Goal: Information Seeking & Learning: Learn about a topic

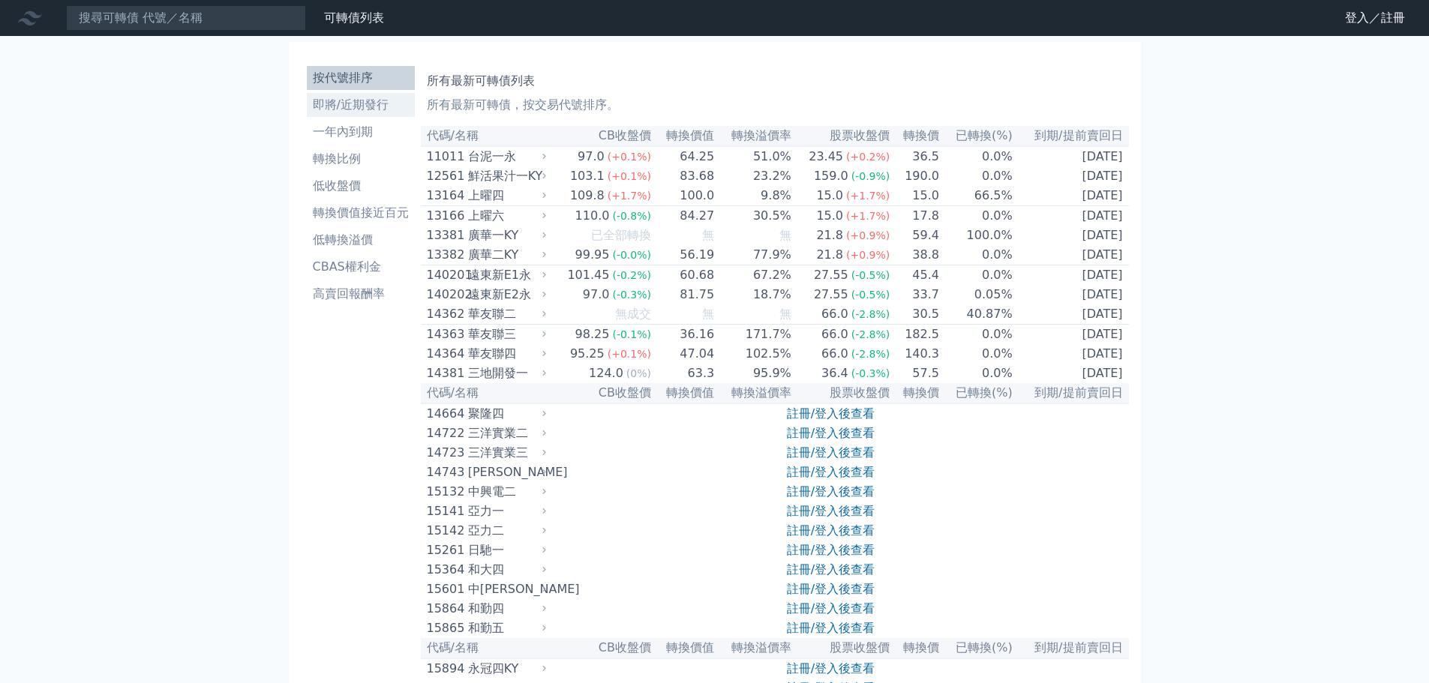
click at [367, 104] on li "即將/近期發行" at bounding box center [361, 105] width 108 height 18
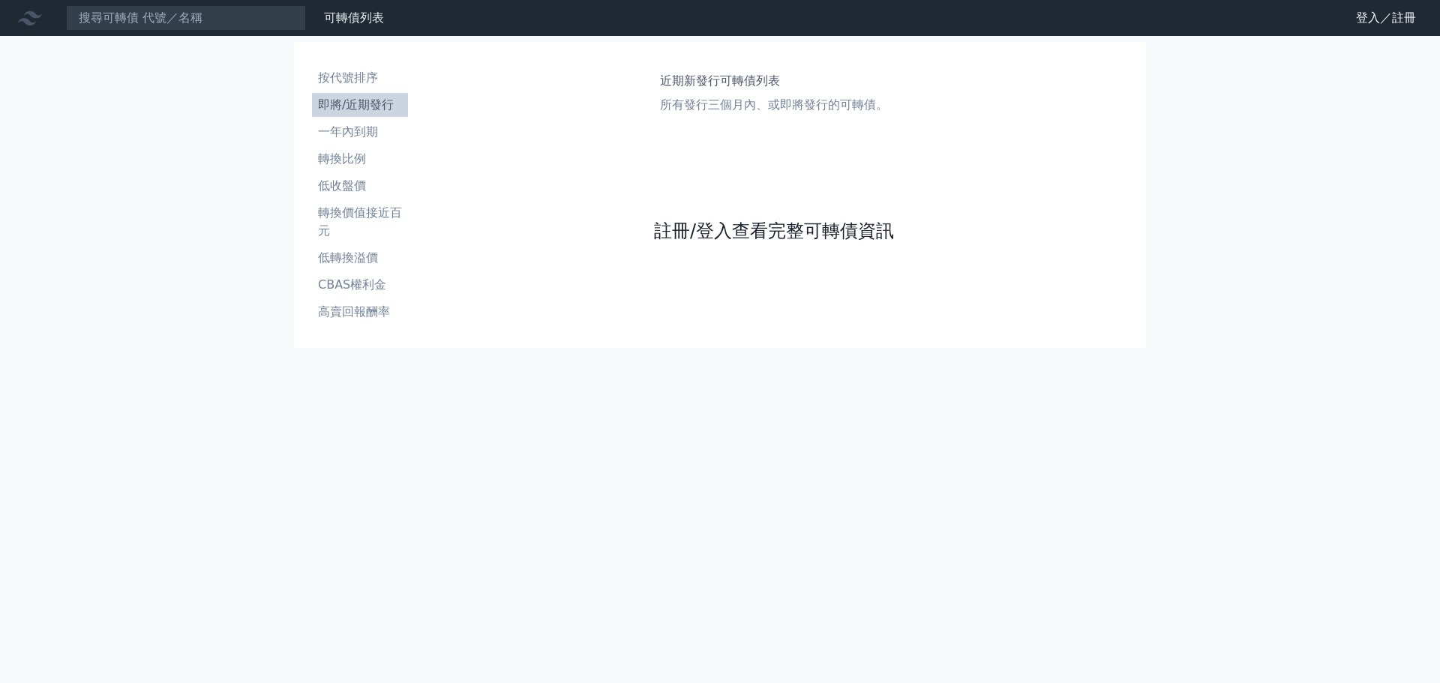
click at [728, 224] on link "註冊/登入查看完整可轉債資訊" at bounding box center [774, 231] width 240 height 24
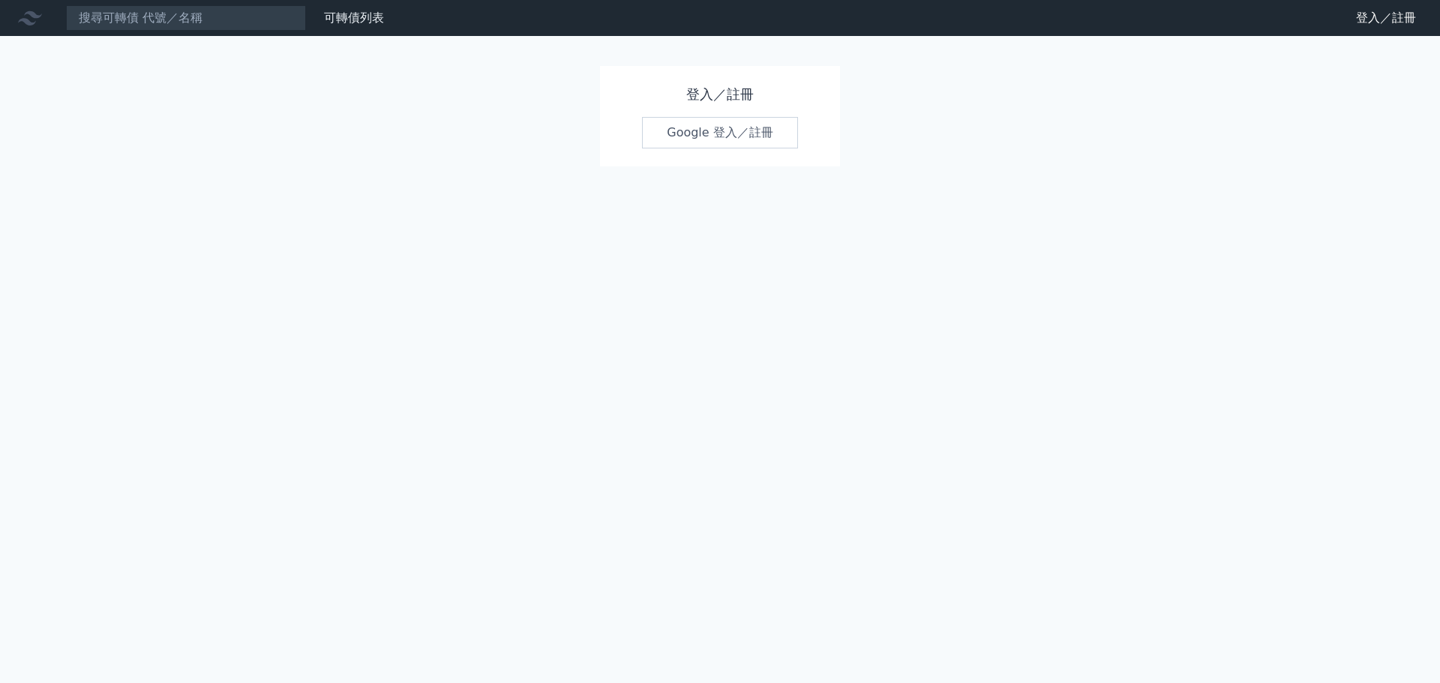
click at [724, 131] on link "Google 登入／註冊" at bounding box center [720, 133] width 156 height 32
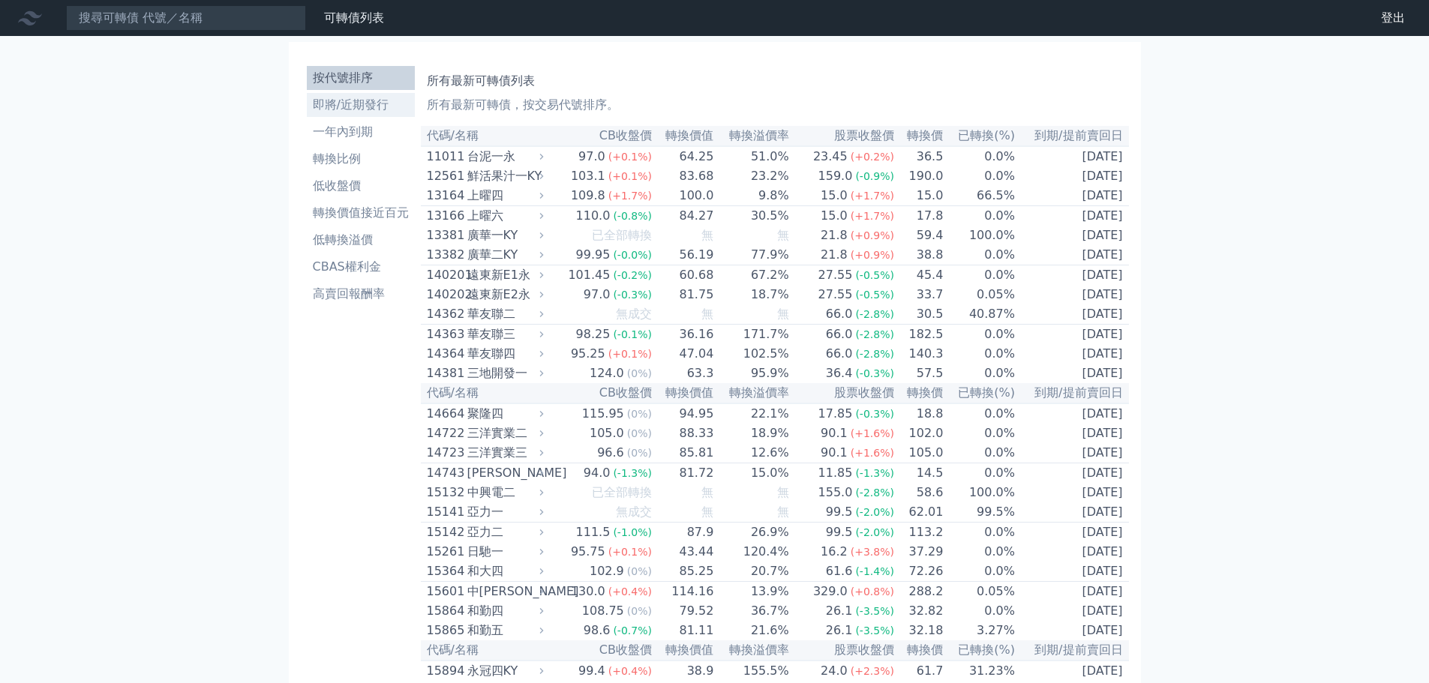
click at [325, 115] on link "即將/近期發行" at bounding box center [361, 105] width 108 height 24
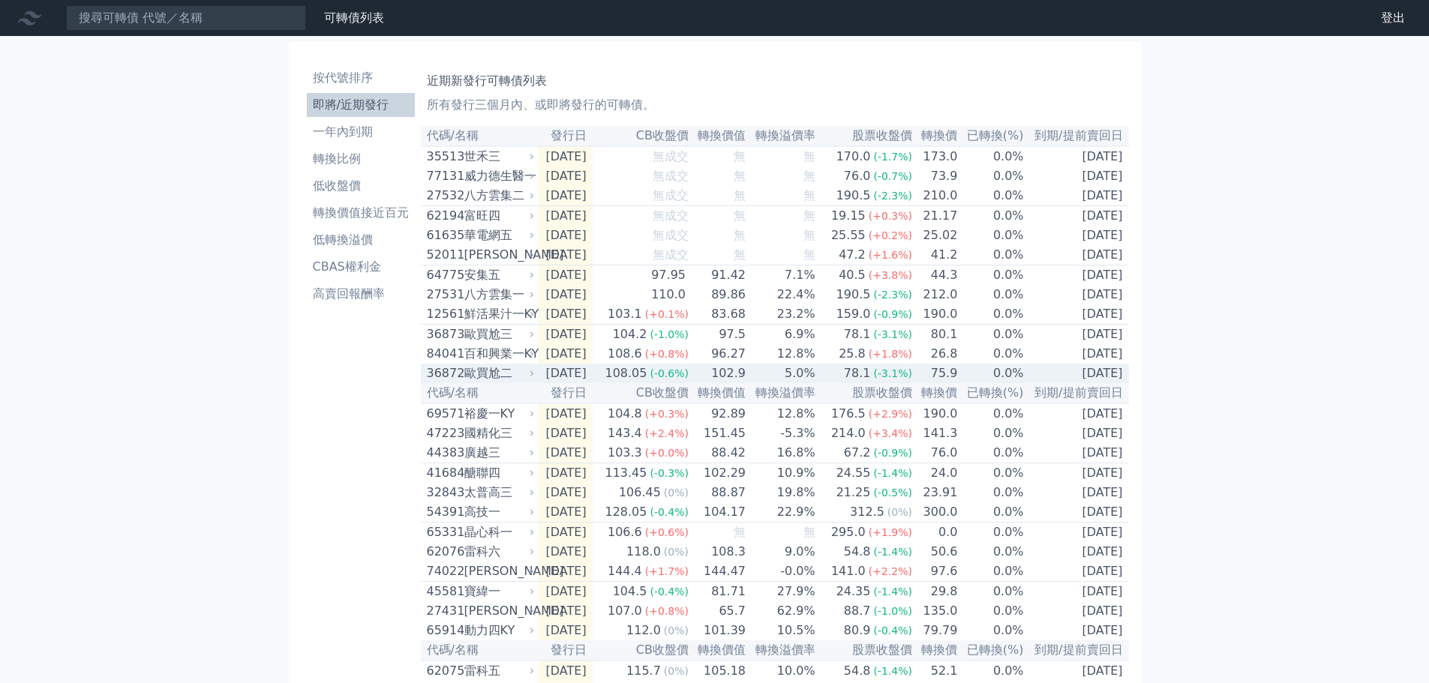
click at [541, 383] on td "[DATE]" at bounding box center [565, 374] width 55 height 20
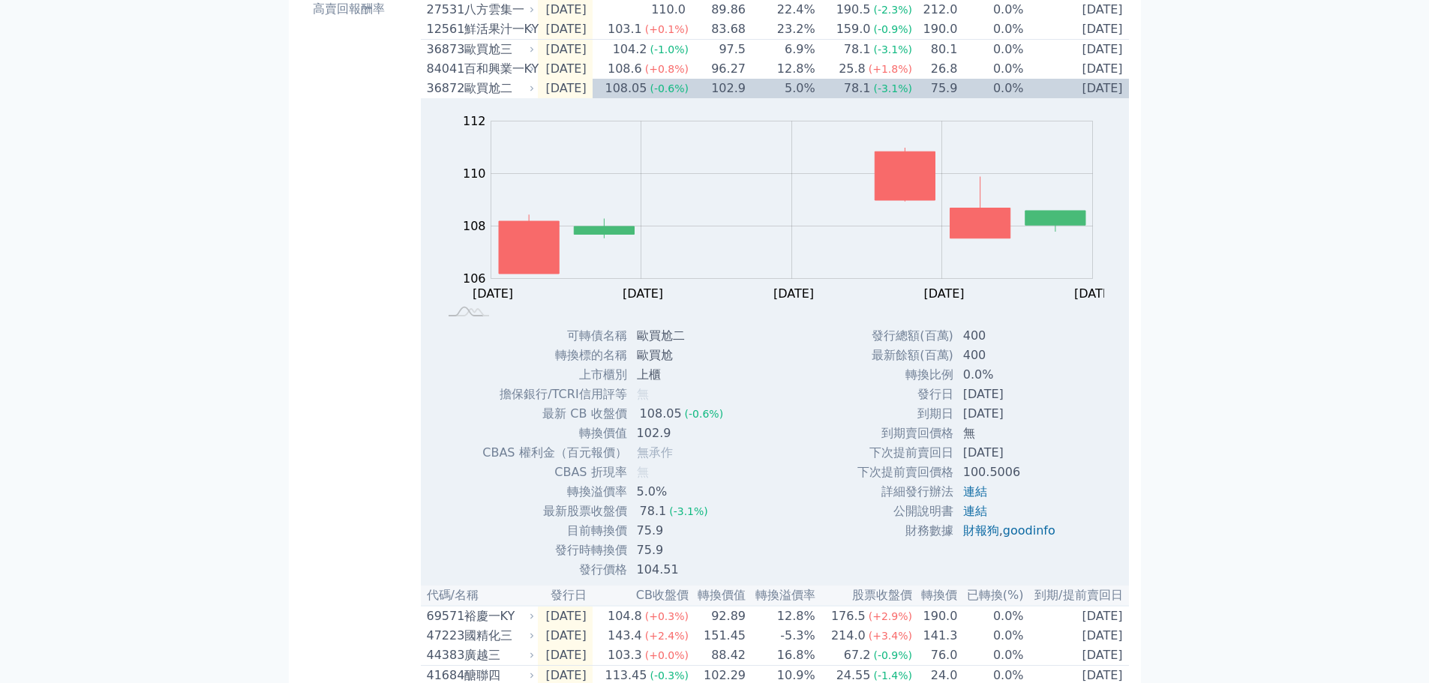
scroll to position [300, 0]
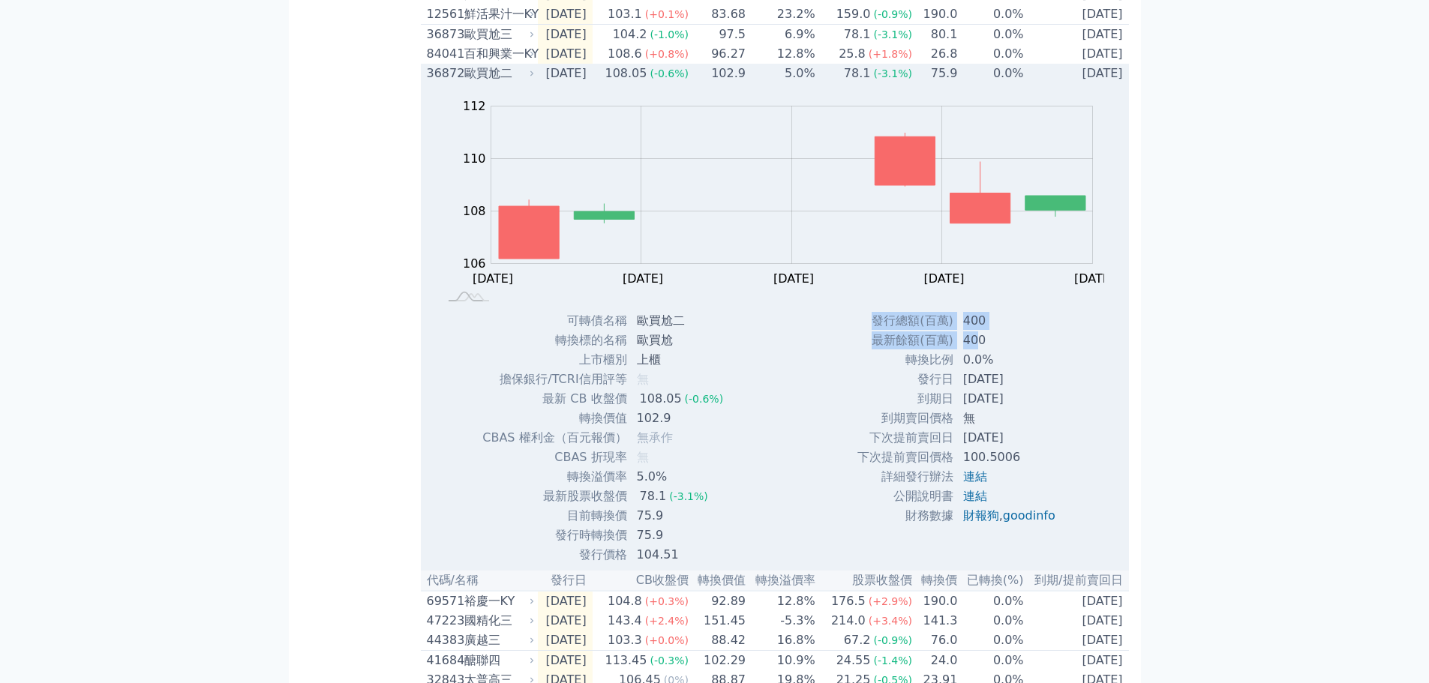
drag, startPoint x: 855, startPoint y: 344, endPoint x: 974, endPoint y: 357, distance: 119.3
click at [974, 357] on tbody "發行總額(百萬) 400 最新餘額(百萬) 400 轉換比例 0.0% 發行日 [DATE] 到期日 [DATE] 到期賣回價格 無 [DATE]" at bounding box center [962, 418] width 211 height 215
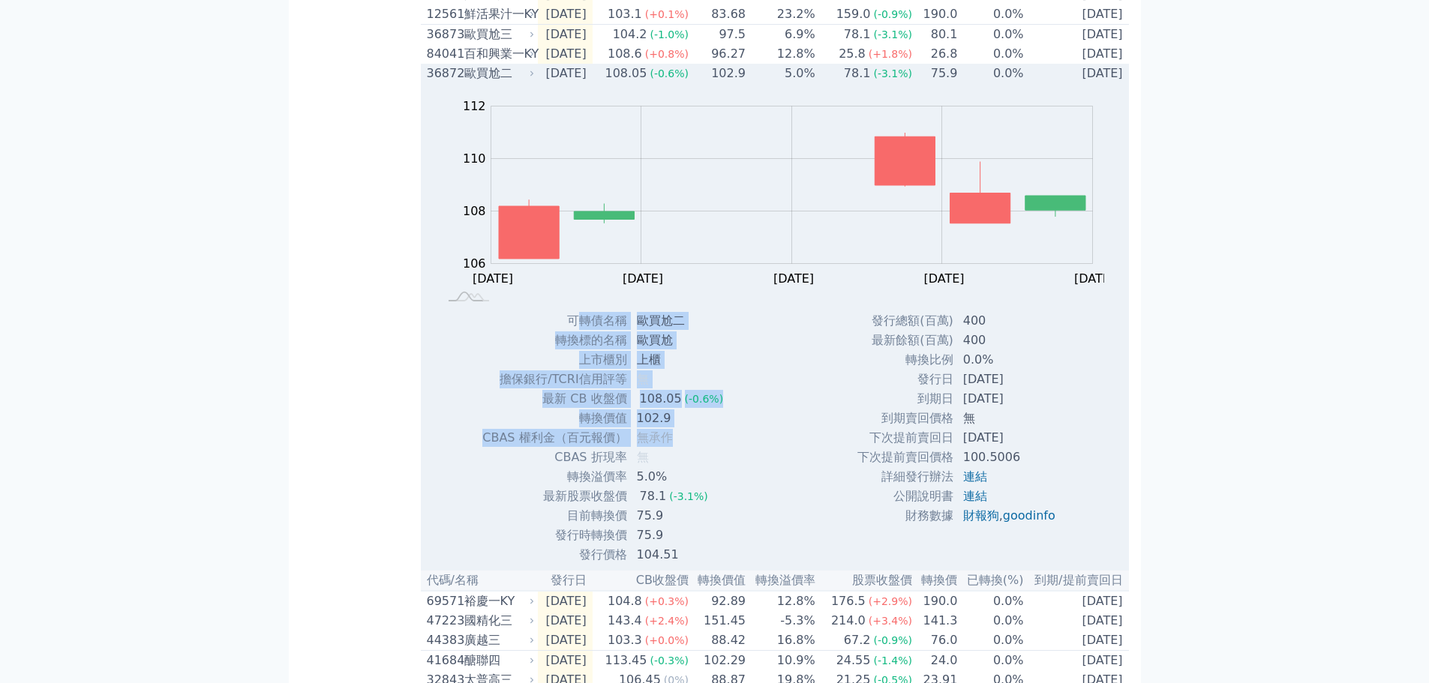
drag, startPoint x: 615, startPoint y: 349, endPoint x: 718, endPoint y: 467, distance: 156.3
click at [718, 467] on tbody "可轉債名稱 歐買尬二 轉換標的名稱 歐買尬 上市櫃別 上櫃 擔保銀行/TCRI信用評等 無 最新 CB 收盤價 108.05 (-0.6%) 轉換價值 102…" at bounding box center [609, 438] width 254 height 254
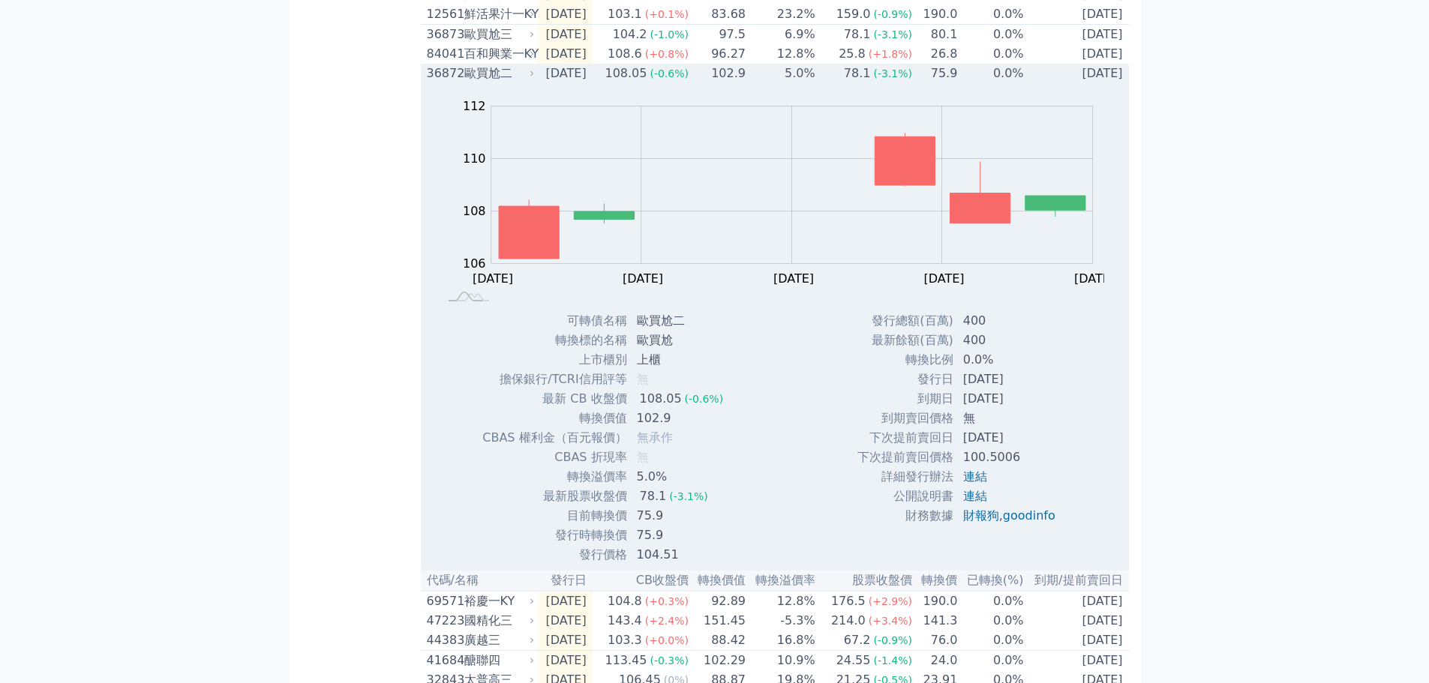
click at [708, 467] on td "無" at bounding box center [682, 458] width 108 height 20
drag, startPoint x: 512, startPoint y: 412, endPoint x: 794, endPoint y: 465, distance: 287.1
click at [725, 464] on tbody "可轉債名稱 歐買尬二 轉換標的名稱 歐買尬 上市櫃別 上櫃 擔保銀行/TCRI信用評等 無 最新 CB 收盤價 108.05 (-0.6%) 轉換價值 102…" at bounding box center [609, 438] width 254 height 254
click at [800, 464] on div "Zoom Out 106 104 105 106 107 108 109 110 114 112 102 L [DATE] Oct [DATE] Oct [D…" at bounding box center [775, 324] width 708 height 482
drag, startPoint x: 576, startPoint y: 434, endPoint x: 629, endPoint y: 440, distance: 52.8
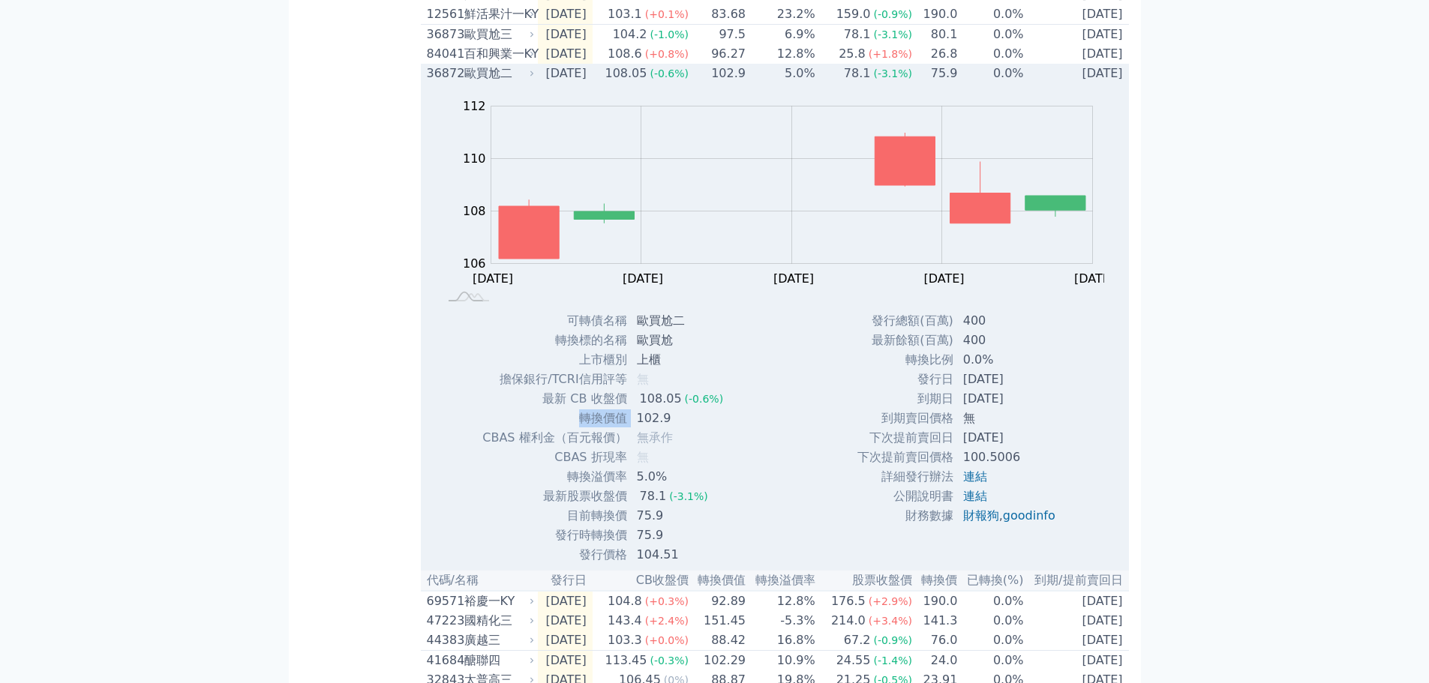
click at [629, 428] on tr "轉換價值 102.9" at bounding box center [609, 419] width 254 height 20
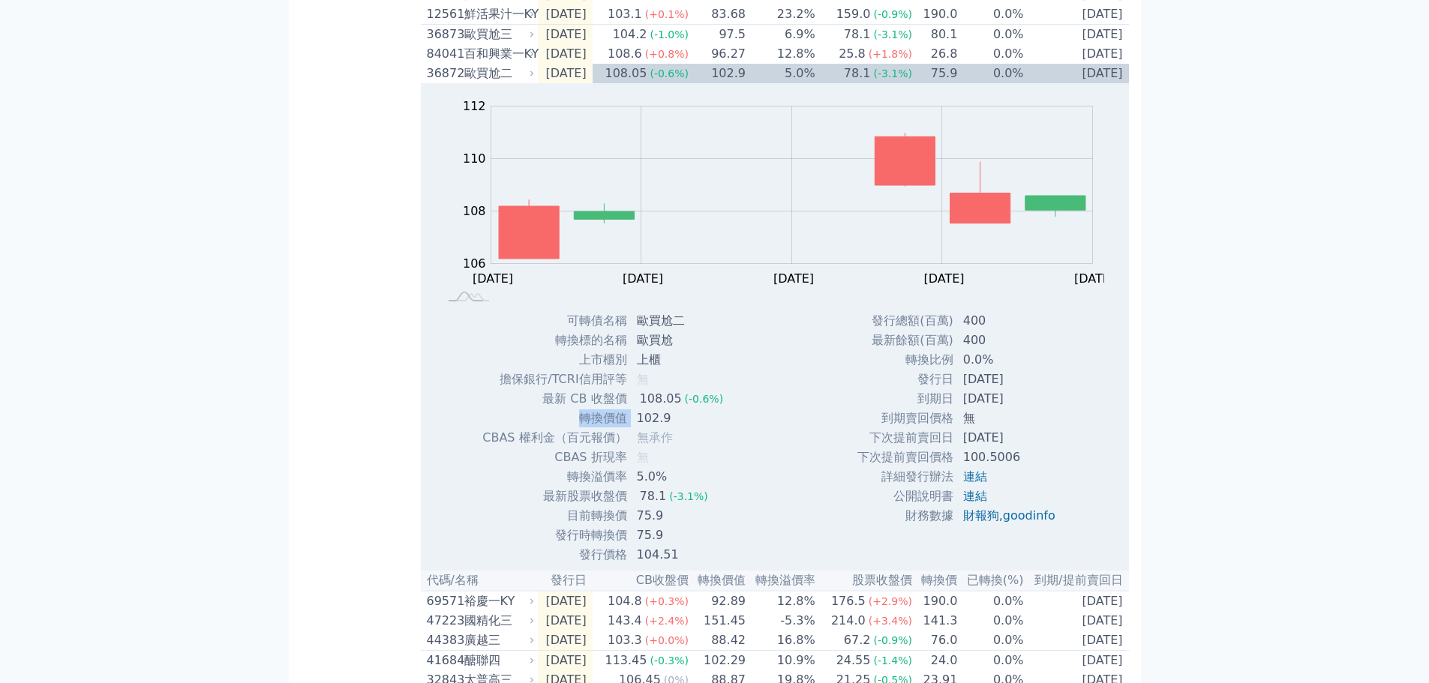
copy tr "轉換價值"
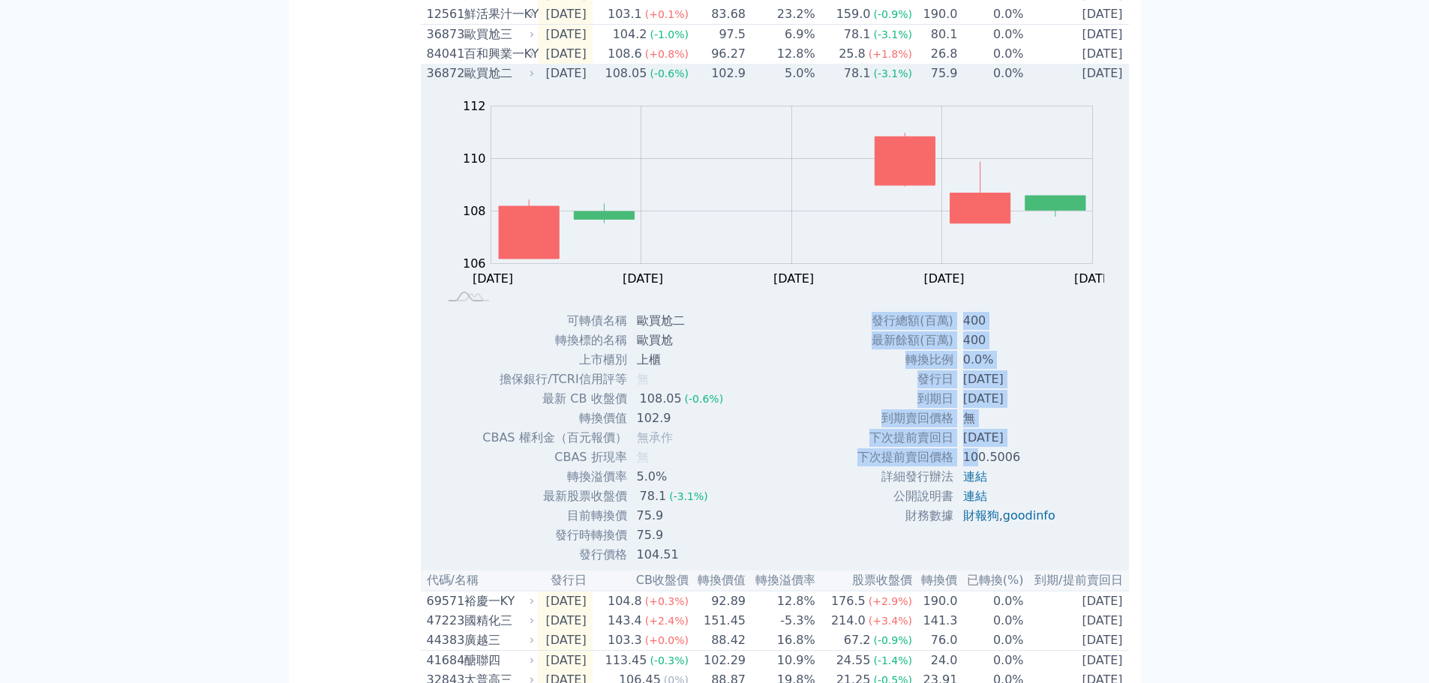
drag, startPoint x: 839, startPoint y: 476, endPoint x: 984, endPoint y: 475, distance: 144.8
click at [980, 475] on div "發行總額(百萬) 400 最新餘額(百萬) 400 轉換比例 0.0% 發行日 [DATE] 到期日 [DATE] 無 100.5006" at bounding box center [962, 438] width 247 height 254
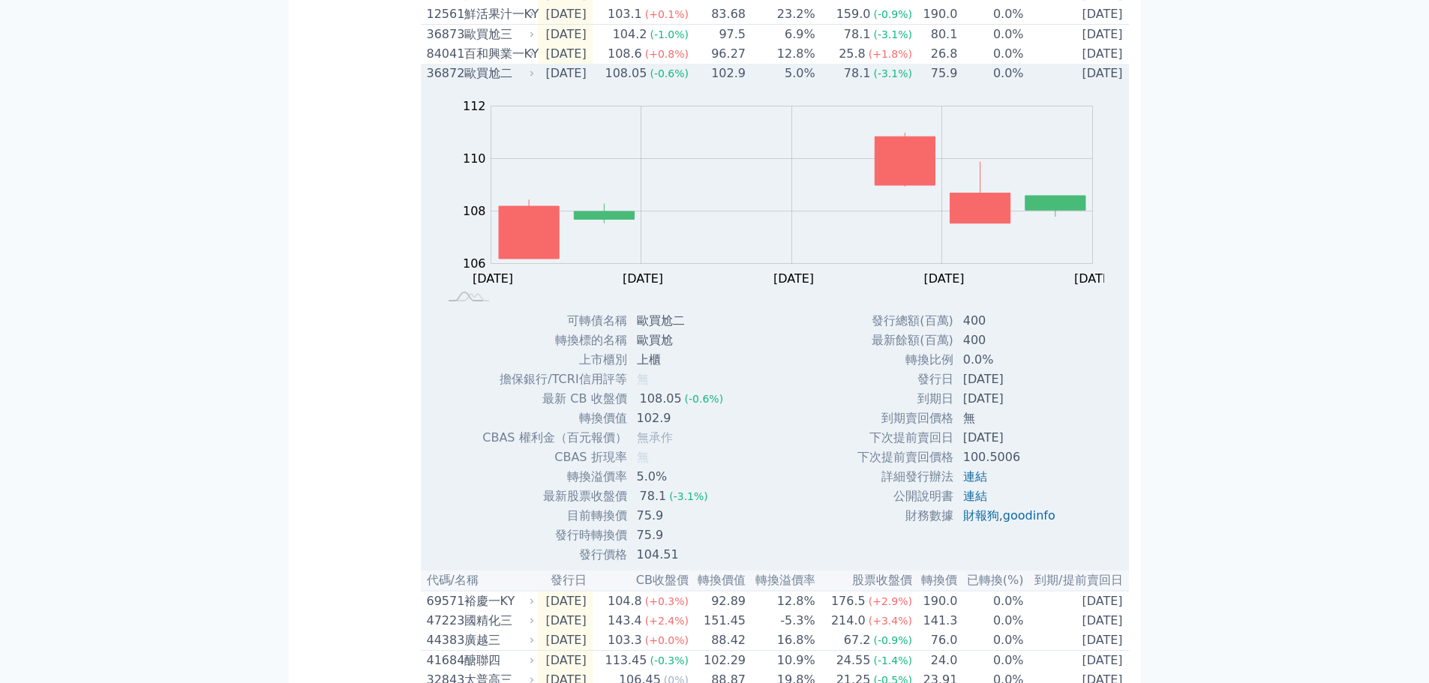
click at [1074, 480] on div "發行總額(百萬) 400 最新餘額(百萬) 400 轉換比例 0.0% 發行日 [DATE] 到期日 [DATE] 無 100.5006" at bounding box center [962, 438] width 247 height 254
click at [972, 484] on link "連結" at bounding box center [975, 477] width 24 height 14
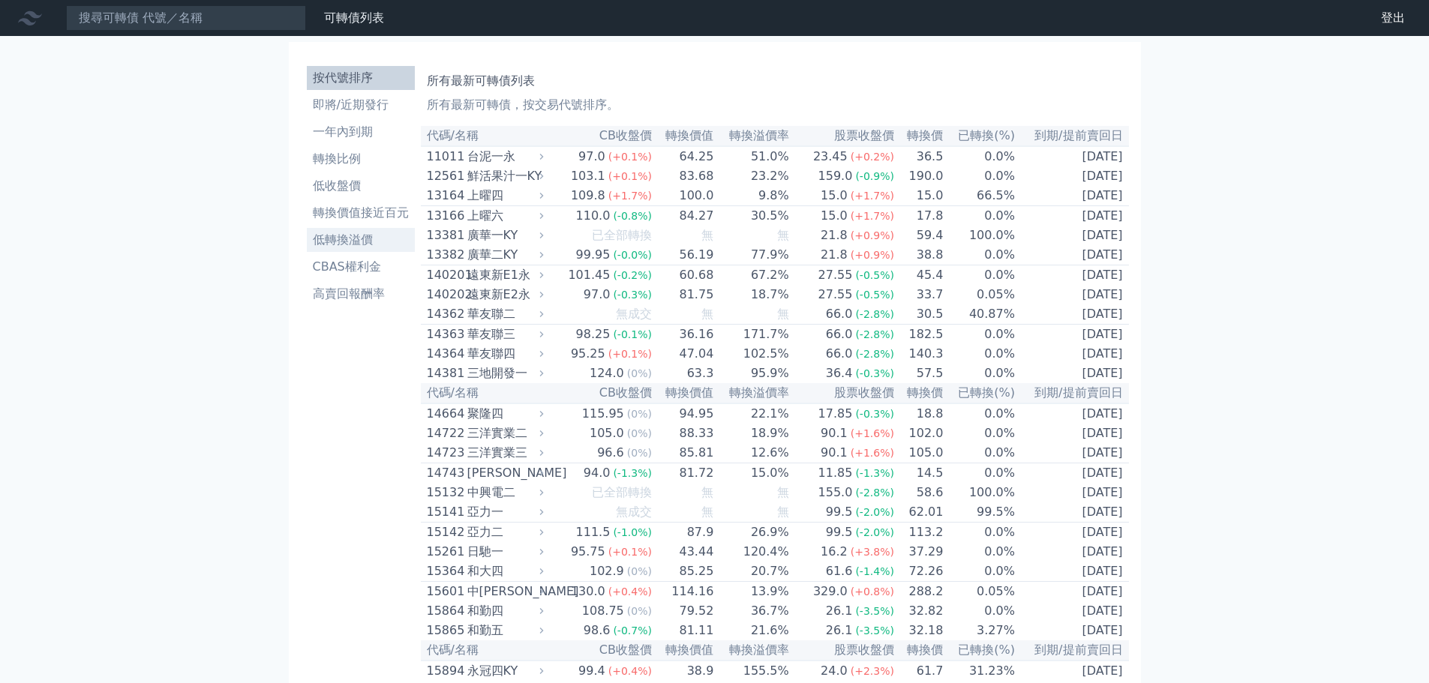
click at [343, 236] on li "低轉換溢價" at bounding box center [361, 240] width 108 height 18
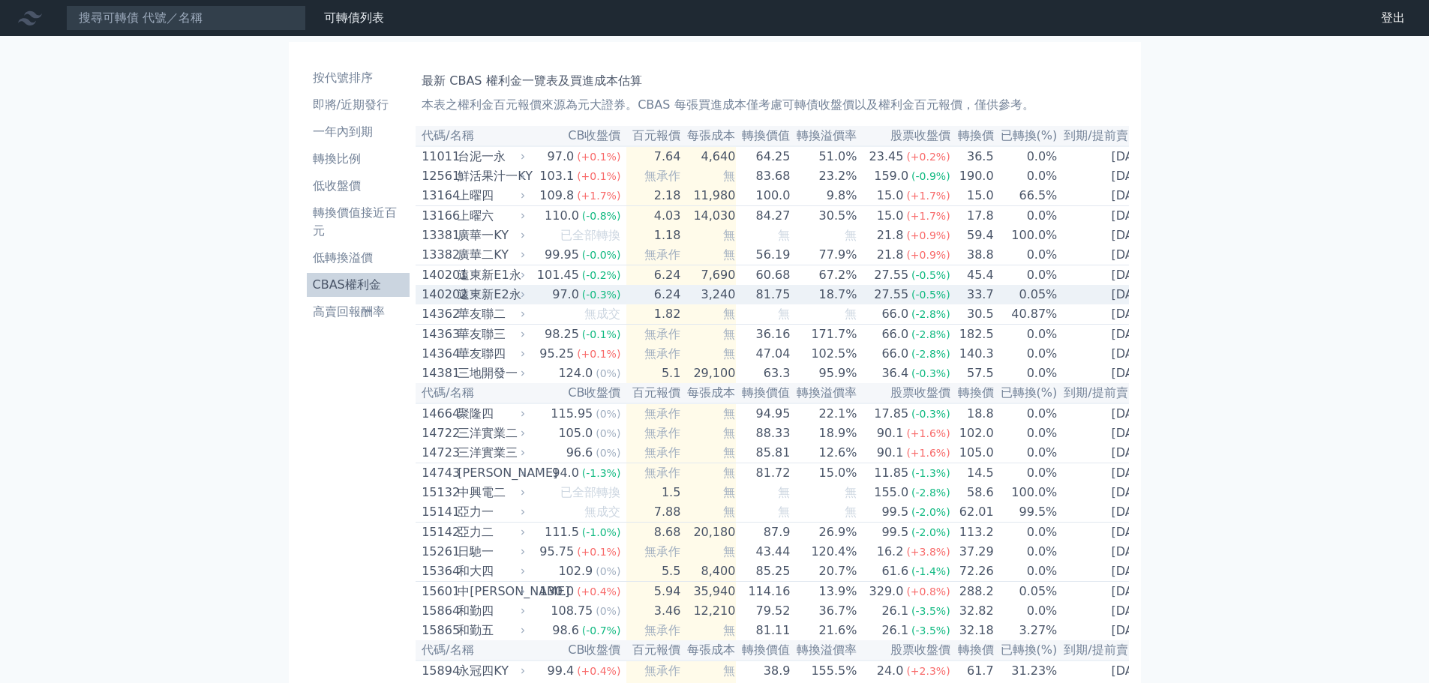
scroll to position [8505, 0]
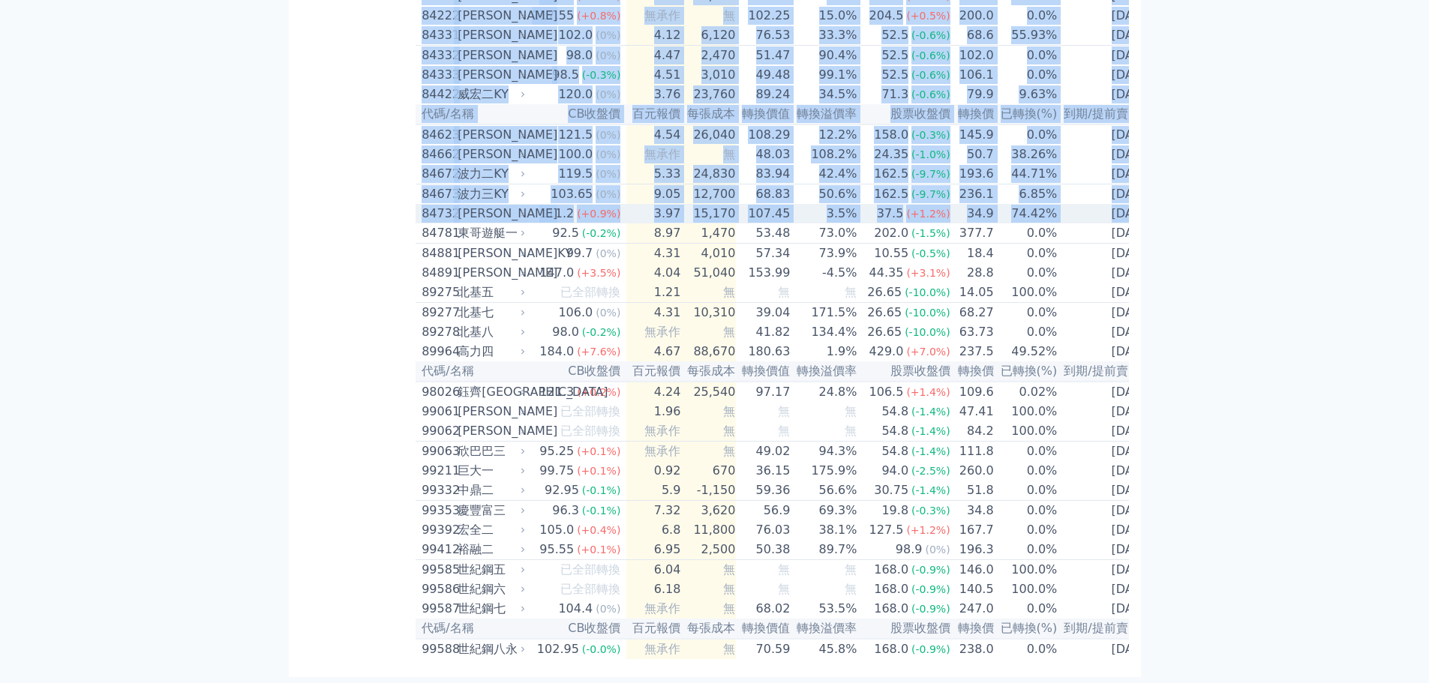
drag, startPoint x: 1191, startPoint y: 333, endPoint x: 230, endPoint y: 344, distance: 960.3
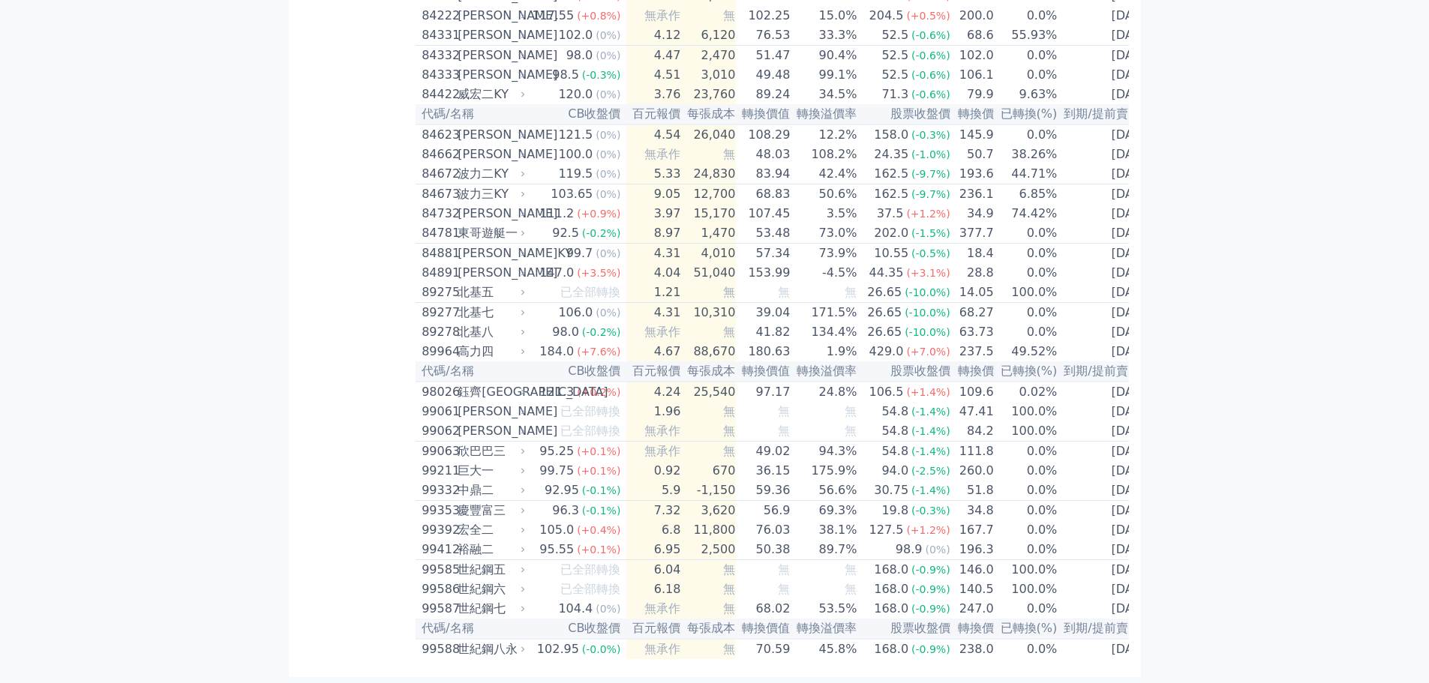
drag, startPoint x: 773, startPoint y: 137, endPoint x: 665, endPoint y: 378, distance: 263.6
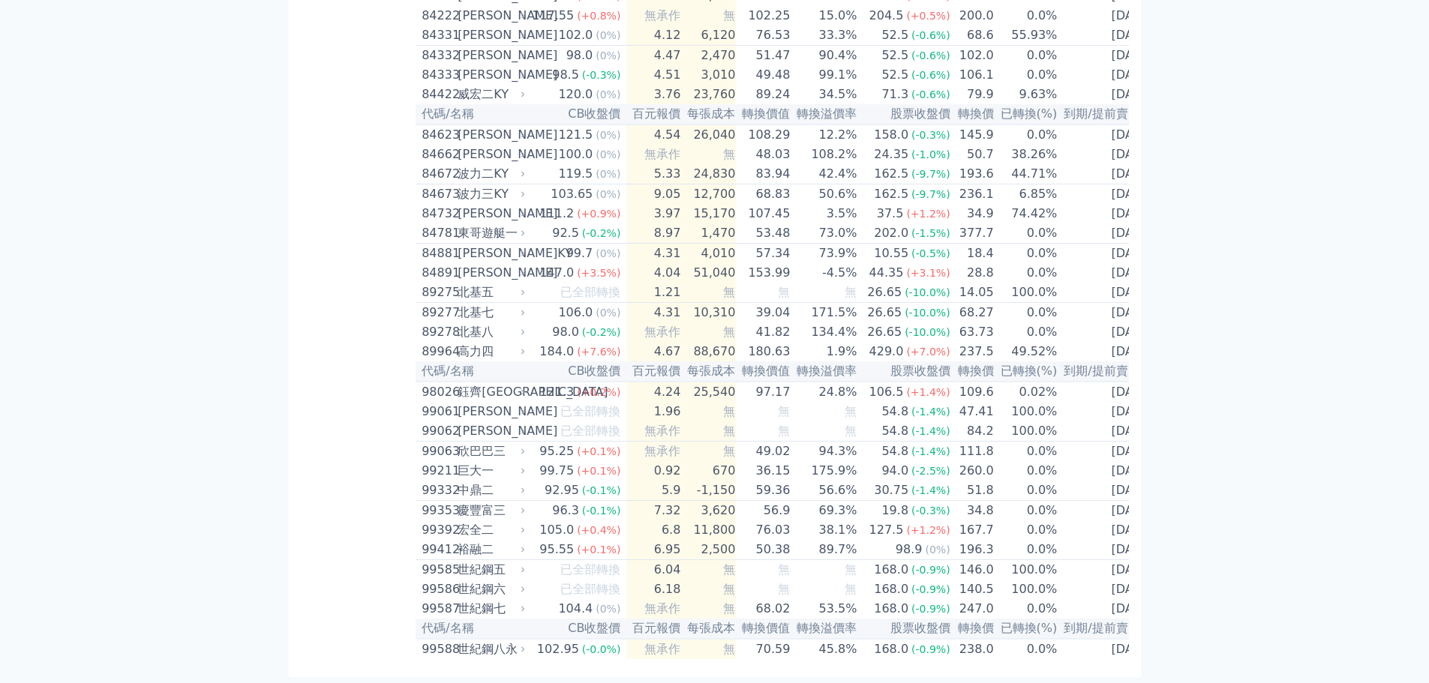
scroll to position [8656, 0]
drag, startPoint x: 398, startPoint y: 542, endPoint x: 417, endPoint y: 584, distance: 45.3
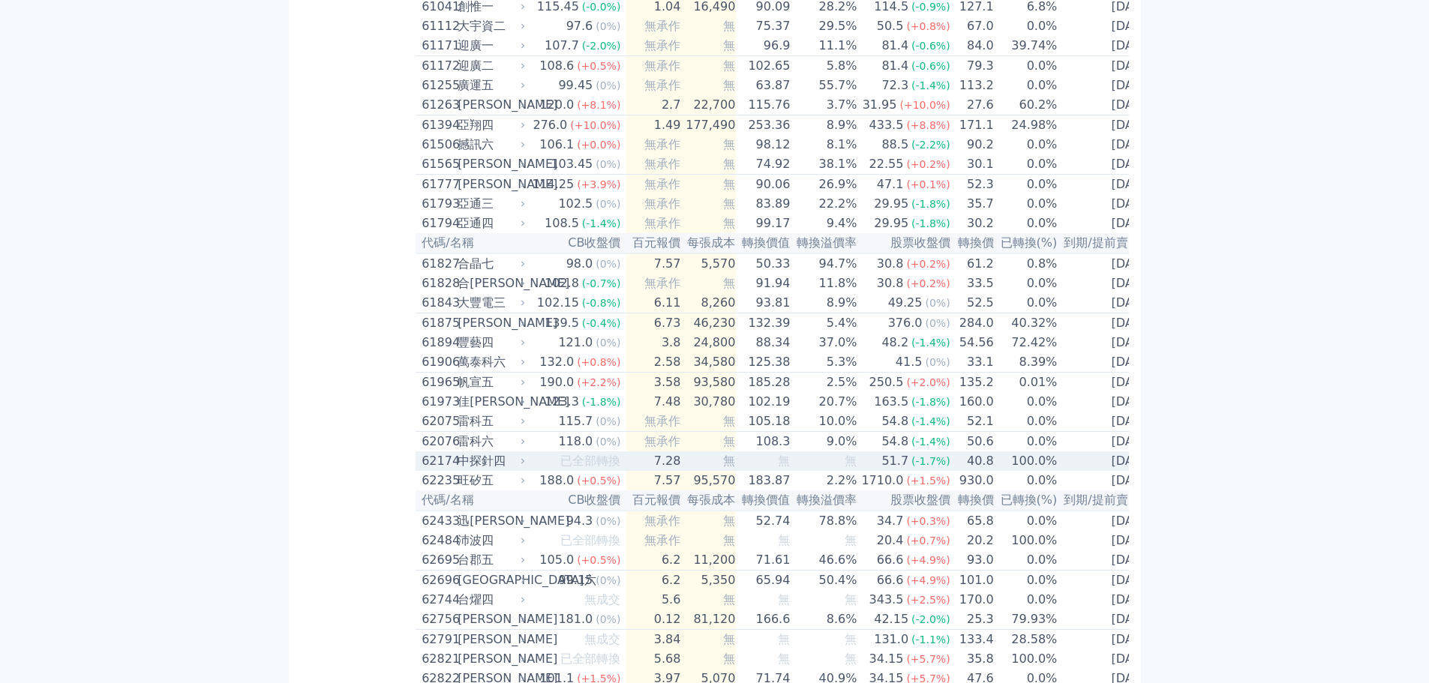
scroll to position [5131, 0]
